Goal: Find specific page/section: Find specific page/section

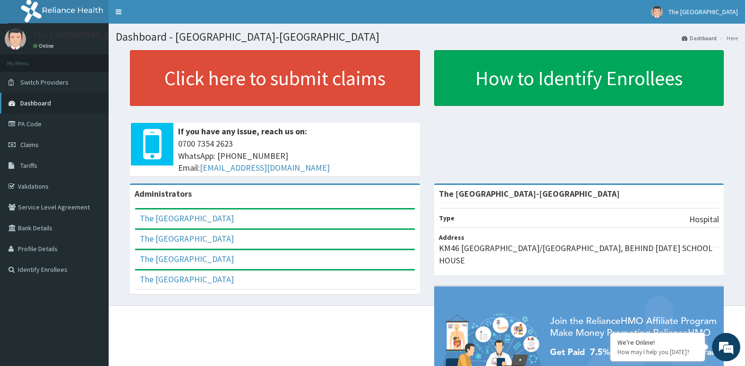
click at [24, 103] on span "Dashboard" at bounding box center [35, 103] width 31 height 9
click at [44, 143] on link "Claims" at bounding box center [54, 144] width 109 height 21
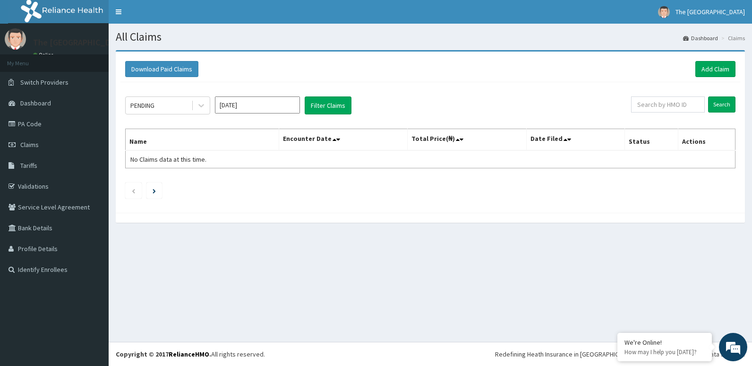
click at [422, 197] on ul at bounding box center [430, 190] width 611 height 16
